Goal: Task Accomplishment & Management: Manage account settings

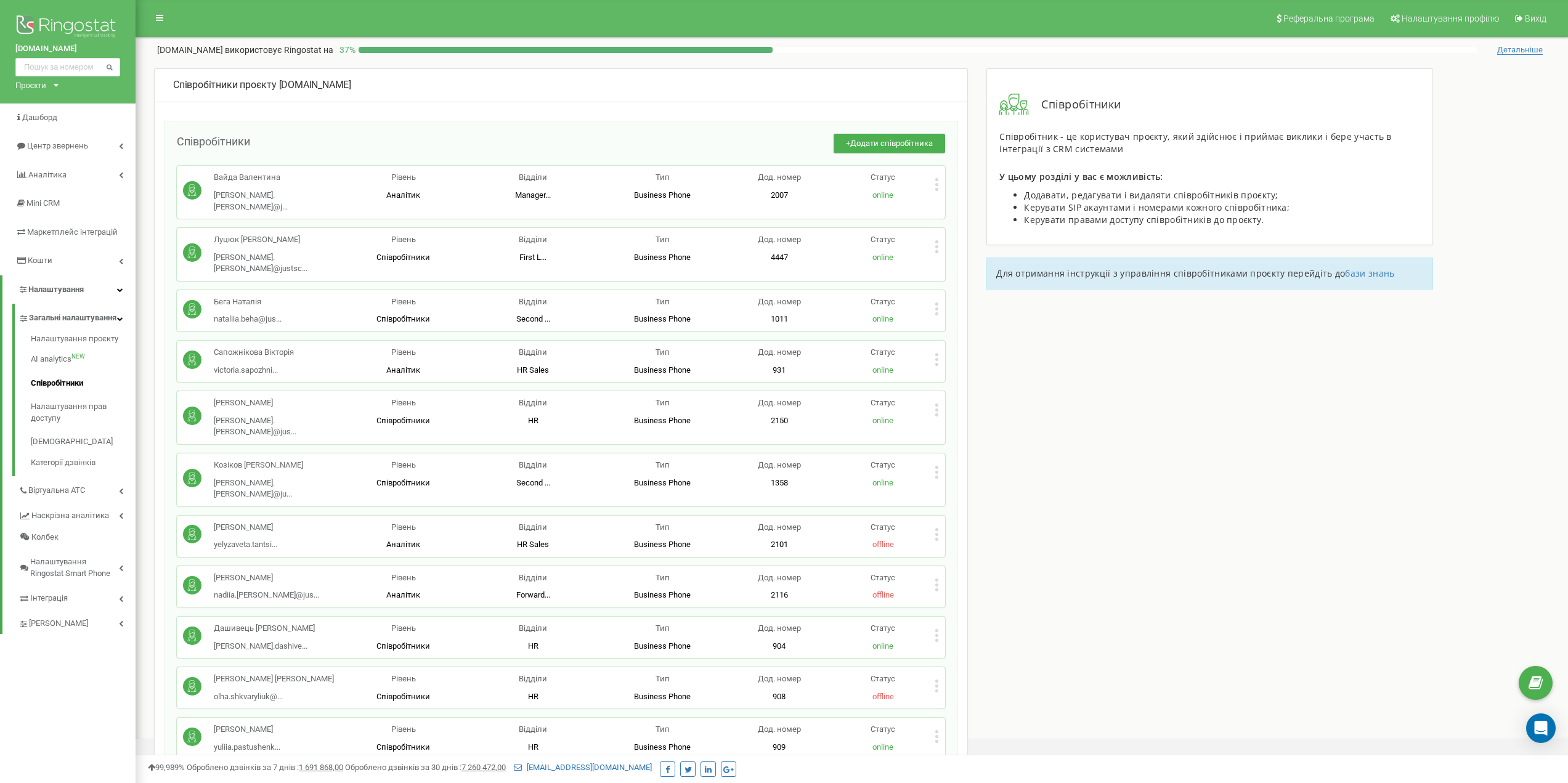
scroll to position [4713, 0]
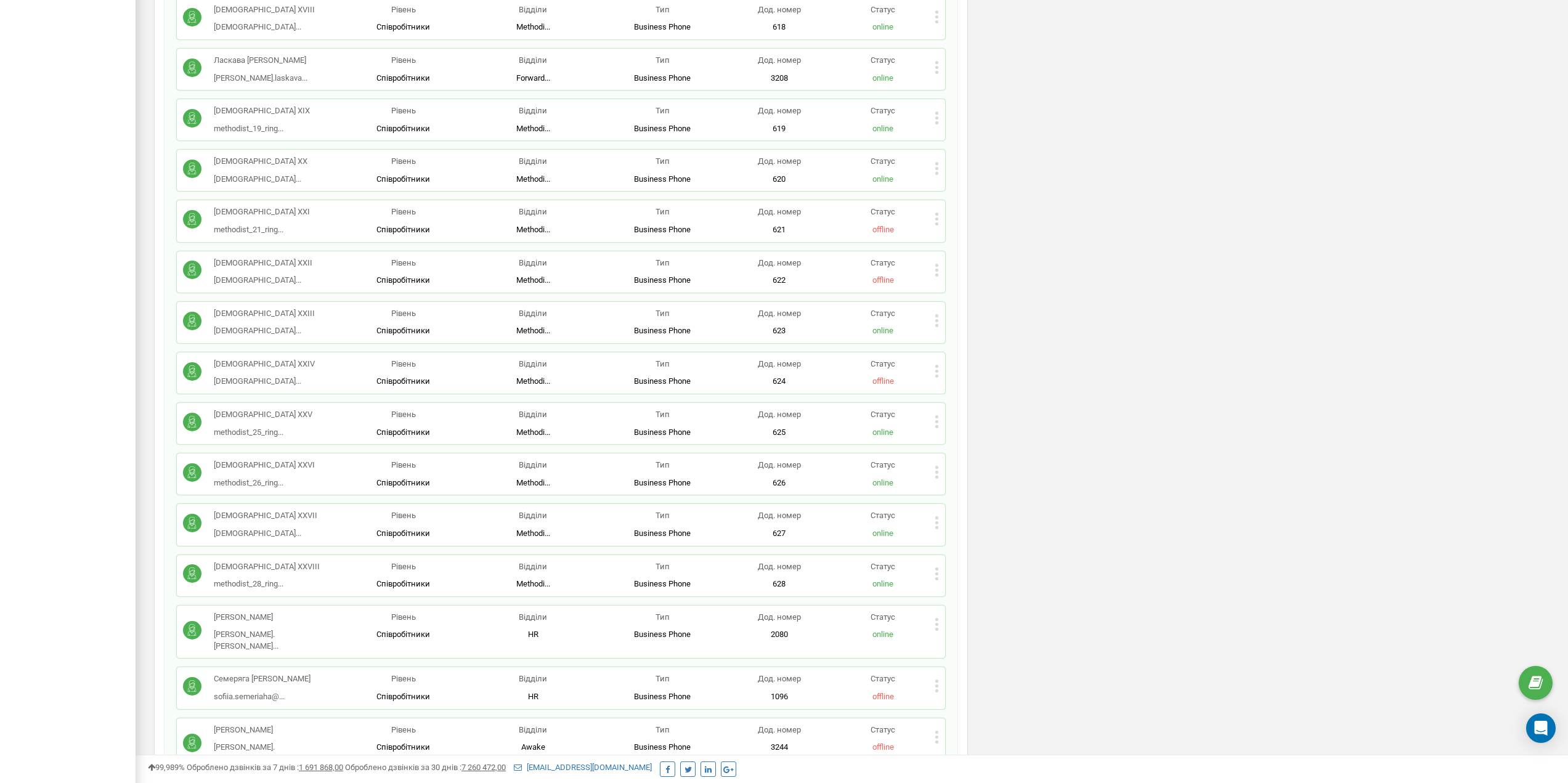
click at [563, 465] on icon at bounding box center [936, 472] width 4 height 13
click at [563, 489] on span "Редагувати" at bounding box center [976, 492] width 49 height 8
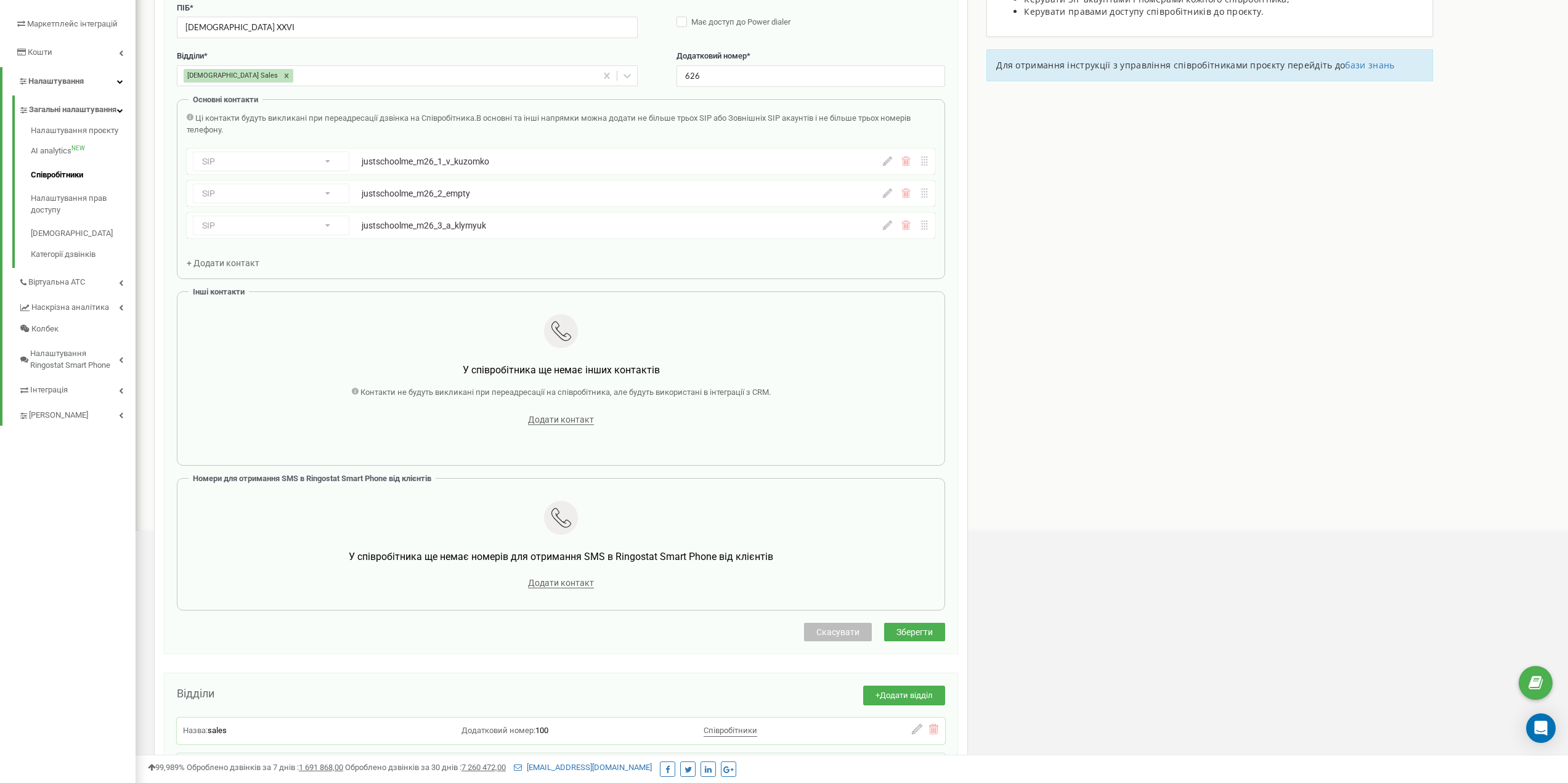
scroll to position [123, 0]
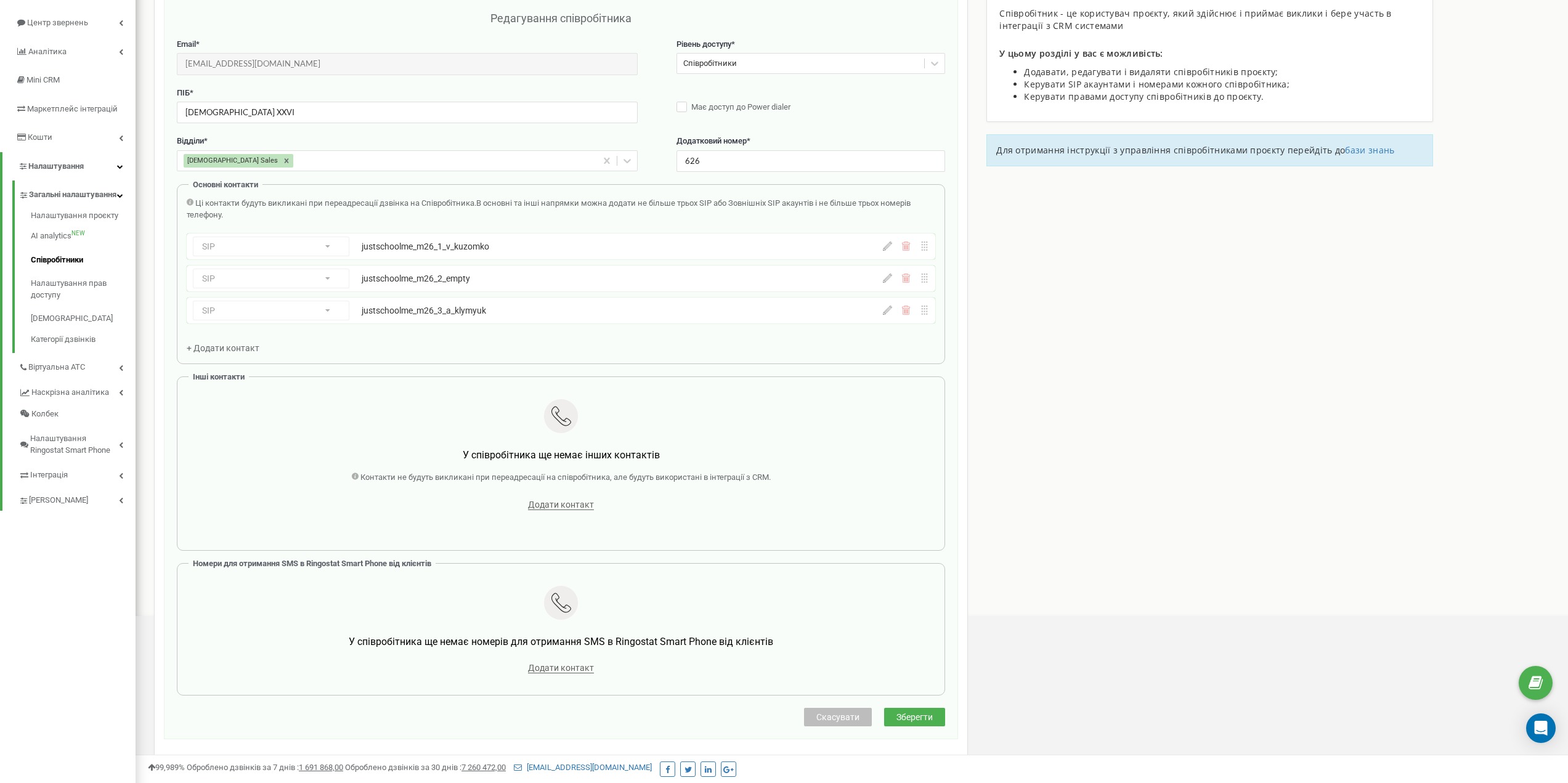
click at [563, 311] on div at bounding box center [906, 310] width 46 height 9
click at [563, 311] on icon at bounding box center [887, 310] width 9 height 9
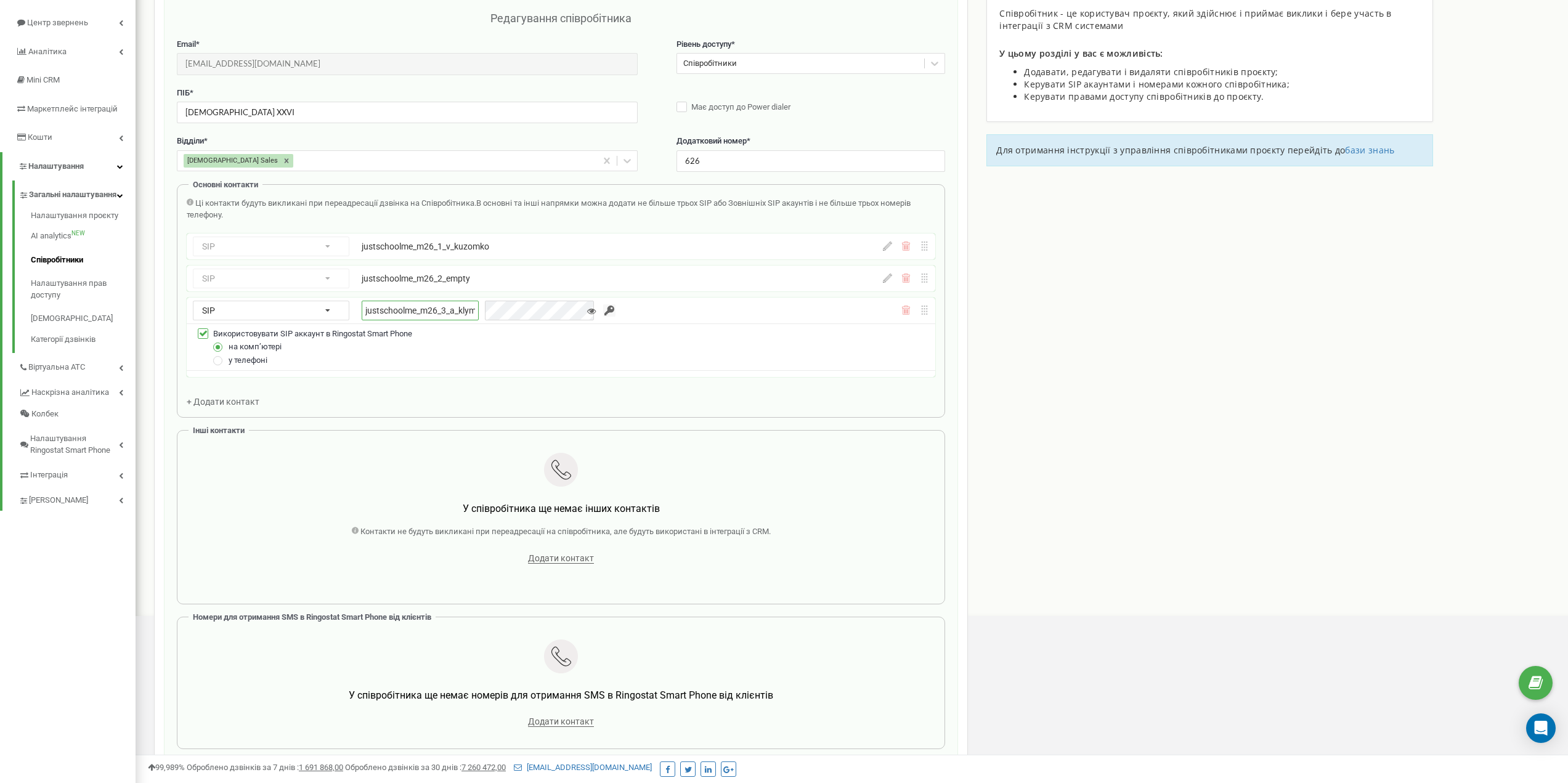
click at [418, 306] on input "justschoolme_m26_3_a_klymyuk" at bounding box center [420, 310] width 117 height 20
paste input "empty"
type input "justschoolme_m26_3_empty"
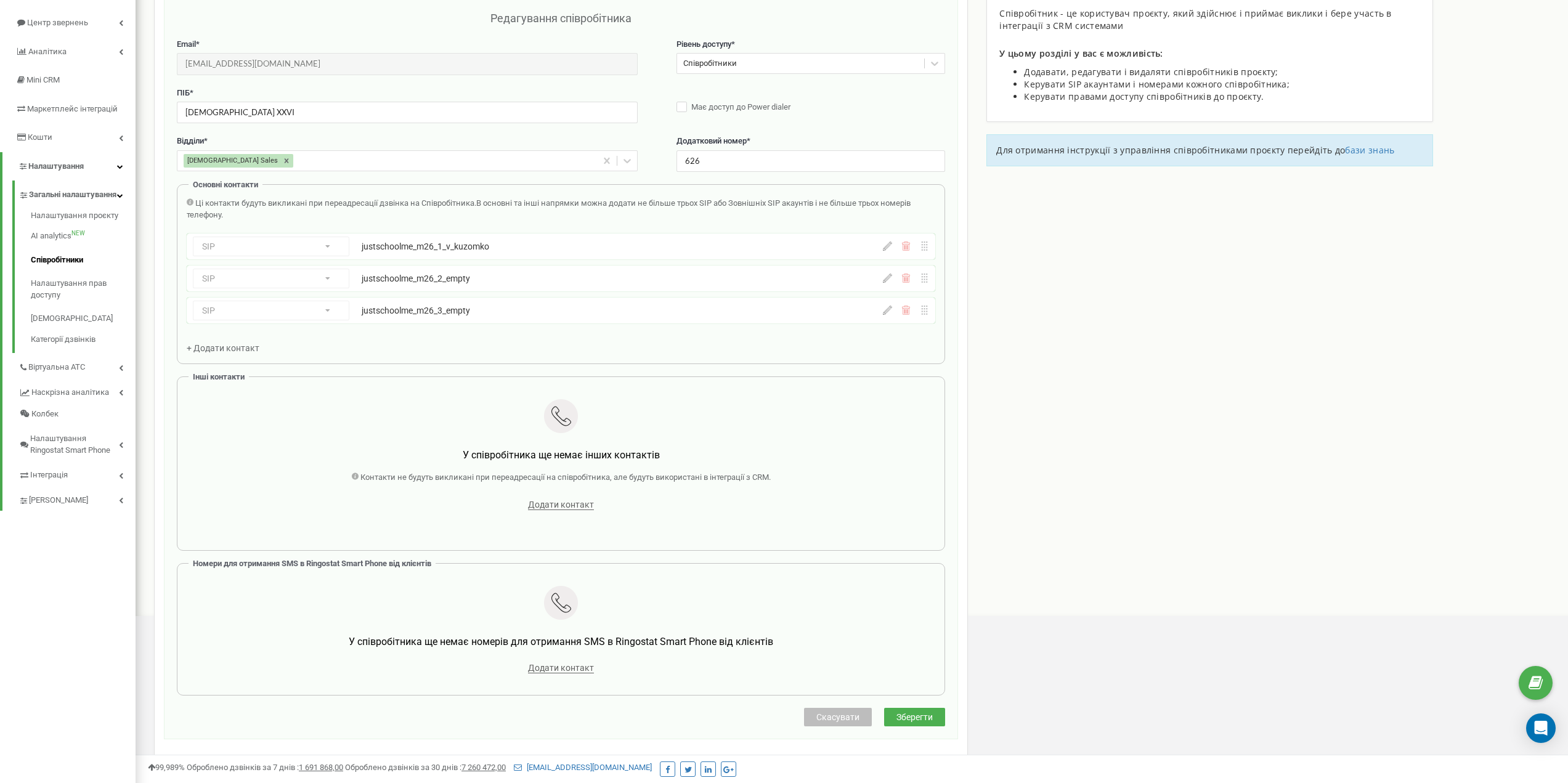
drag, startPoint x: 884, startPoint y: 312, endPoint x: 829, endPoint y: 313, distance: 55.0
click at [563, 312] on icon at bounding box center [887, 310] width 9 height 9
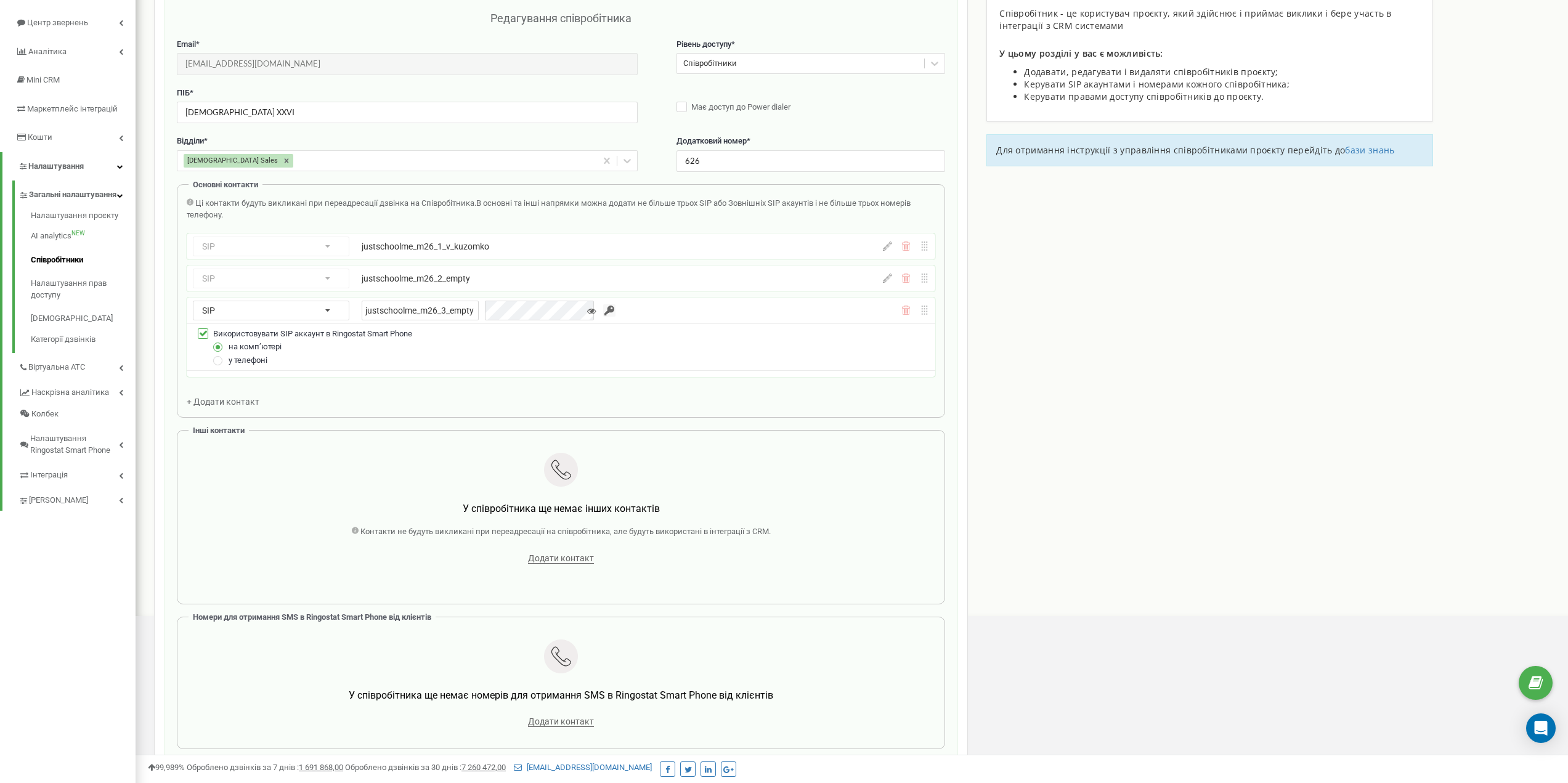
click at [563, 196] on div "Основні контакти Ці контакти будуть викликані при переадресації дзвінка на Спів…" at bounding box center [560, 300] width 769 height 233
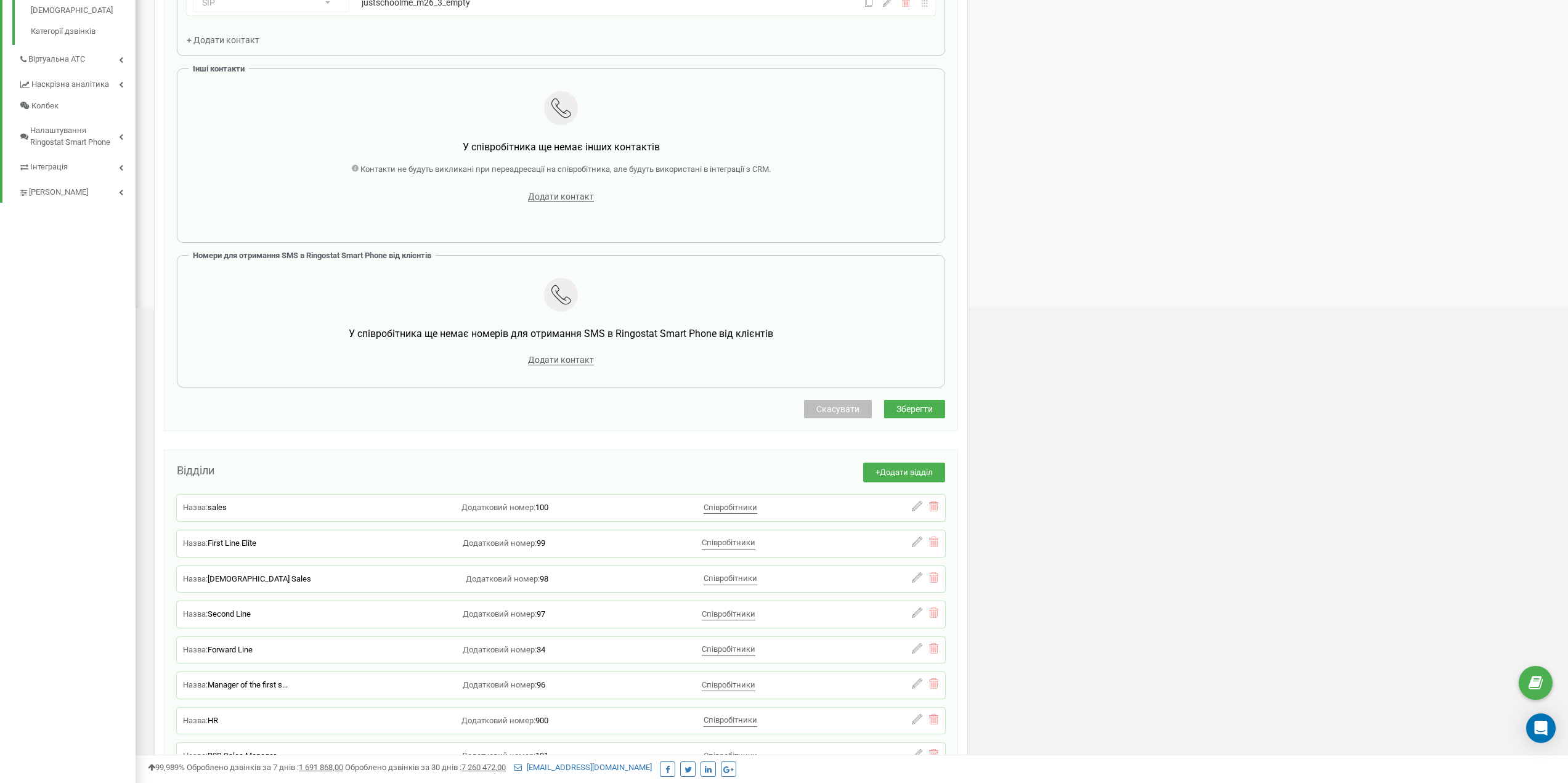
click at [563, 414] on span "Зберегти" at bounding box center [915, 409] width 36 height 9
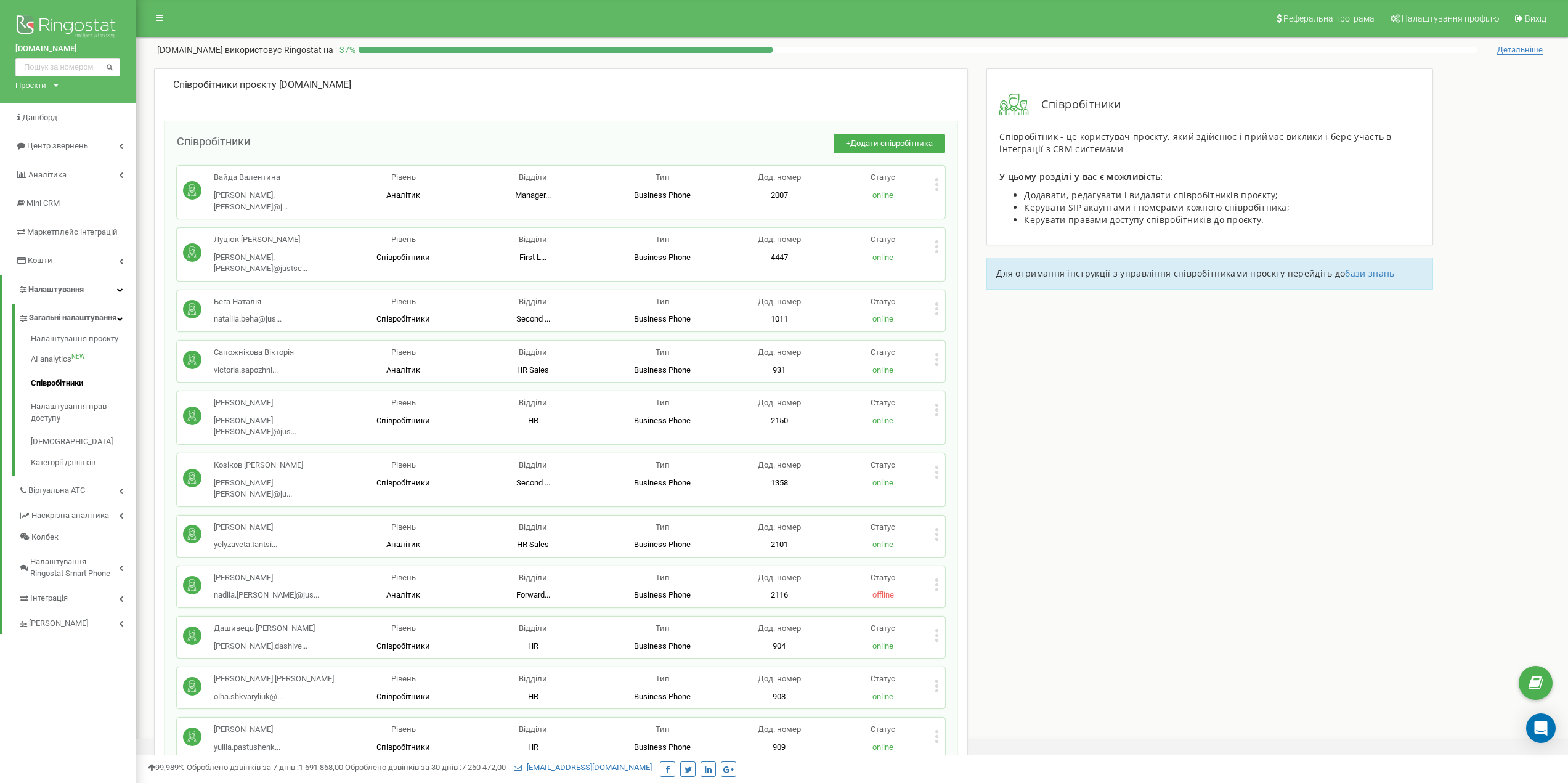
scroll to position [9876, 0]
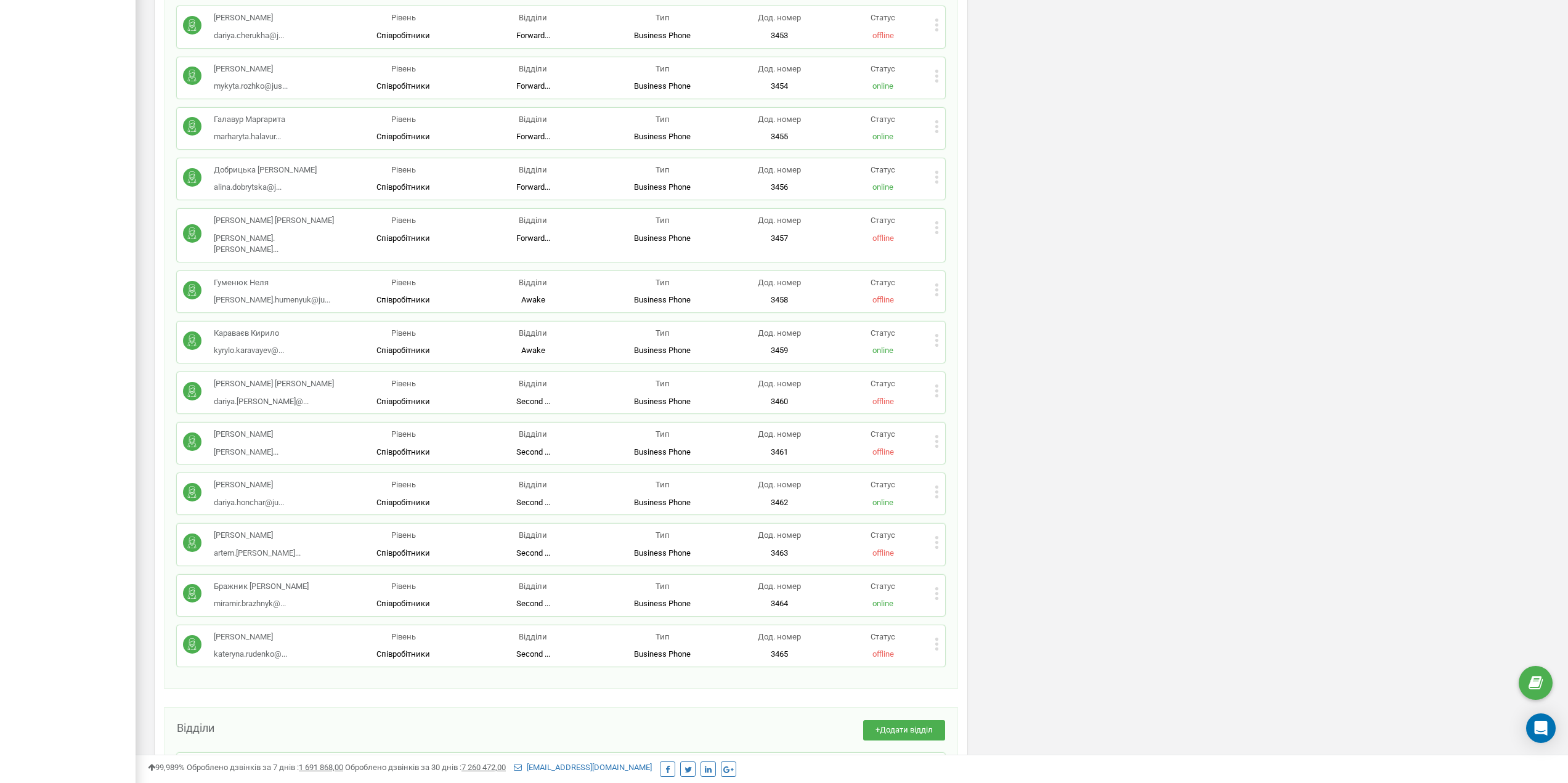
click at [563, 543] on div "Статус offline" at bounding box center [883, 646] width 103 height 29
click at [563, 543] on icon at bounding box center [936, 644] width 4 height 13
click at [563, 543] on span "Редагувати" at bounding box center [976, 663] width 49 height 8
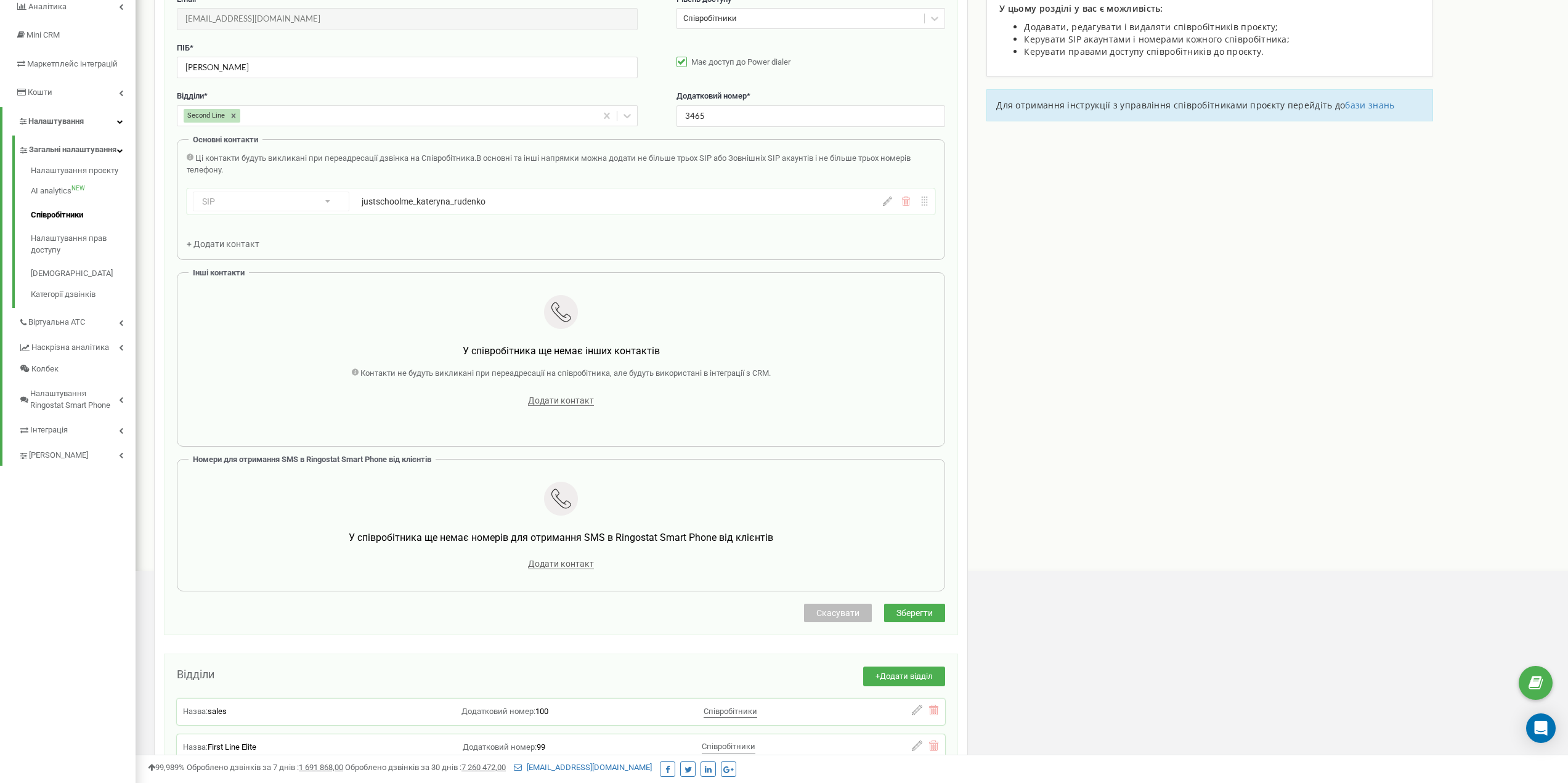
scroll to position [123, 0]
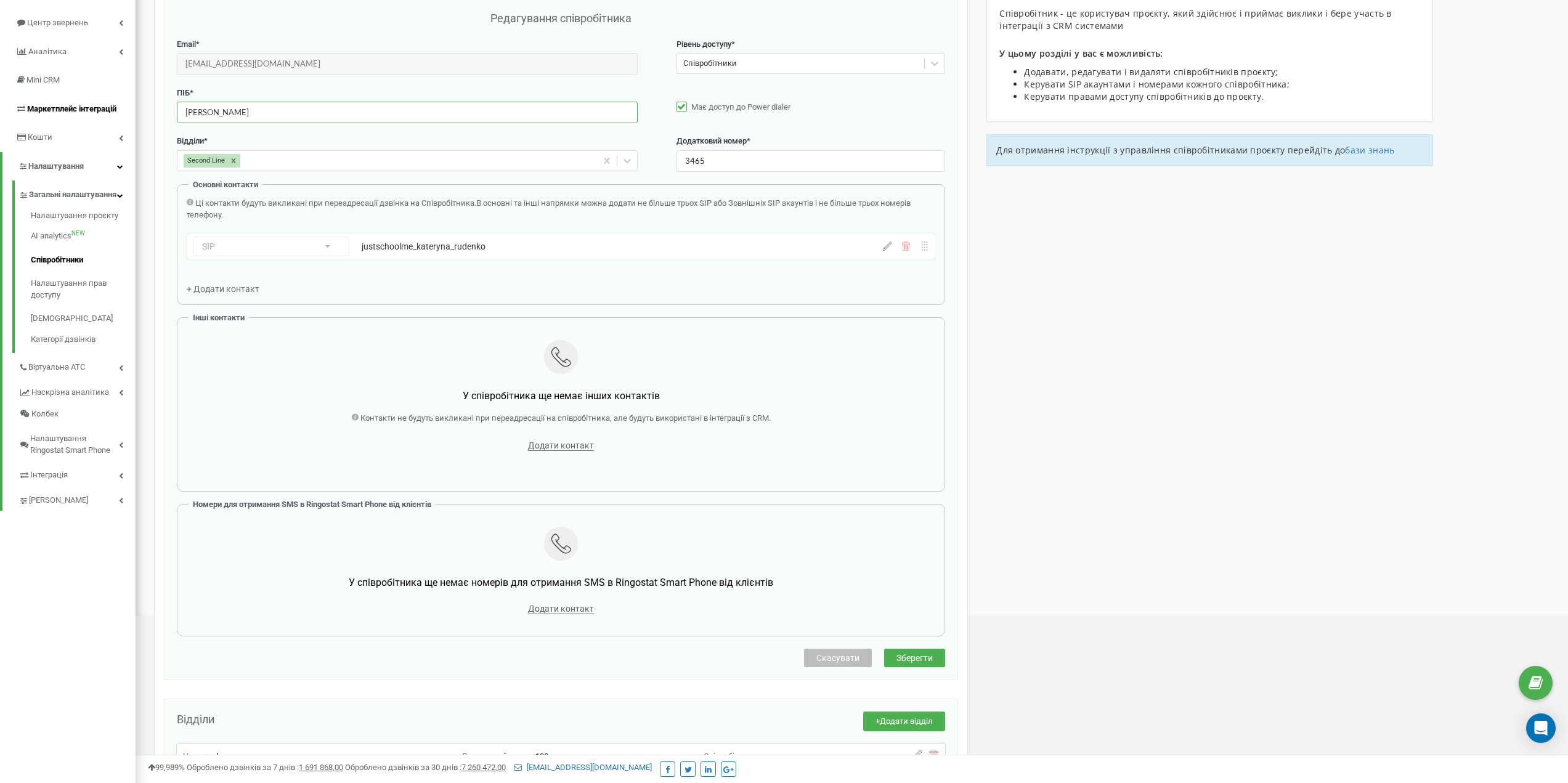
drag, startPoint x: 68, startPoint y: 114, endPoint x: 56, endPoint y: 114, distance: 12.0
click at [50, 114] on div "[DOMAIN_NAME] Проєкти [DOMAIN_NAME] Дашборд Центр звернень Аналiтика Mini CRM М…" at bounding box center [784, 562] width 1568 height 1370
paste input "льонська"
type input "Шльонська Катерина"
click at [563, 543] on span "Зберегти" at bounding box center [915, 657] width 36 height 9
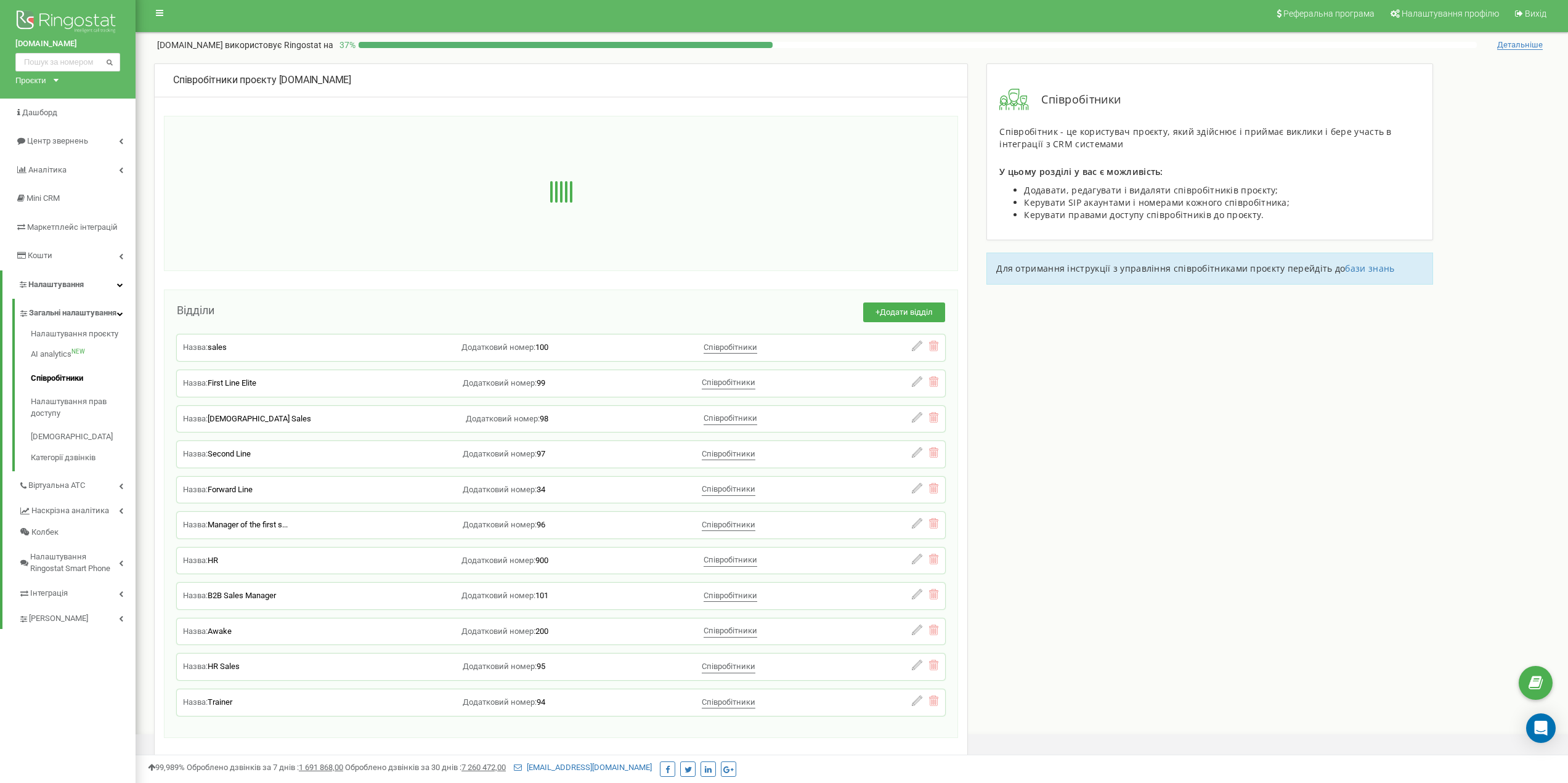
scroll to position [0, 0]
